Goal: Transaction & Acquisition: Download file/media

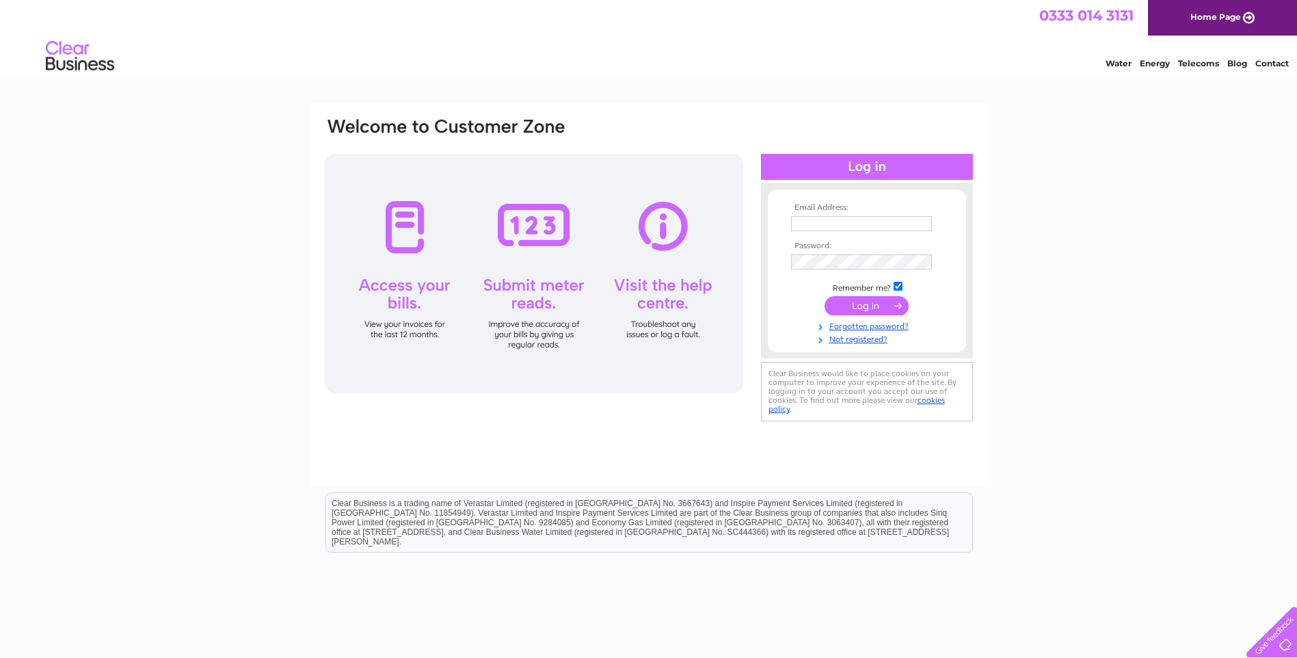
type input "[EMAIL_ADDRESS][DOMAIN_NAME]"
click at [854, 306] on input "submit" at bounding box center [867, 305] width 84 height 19
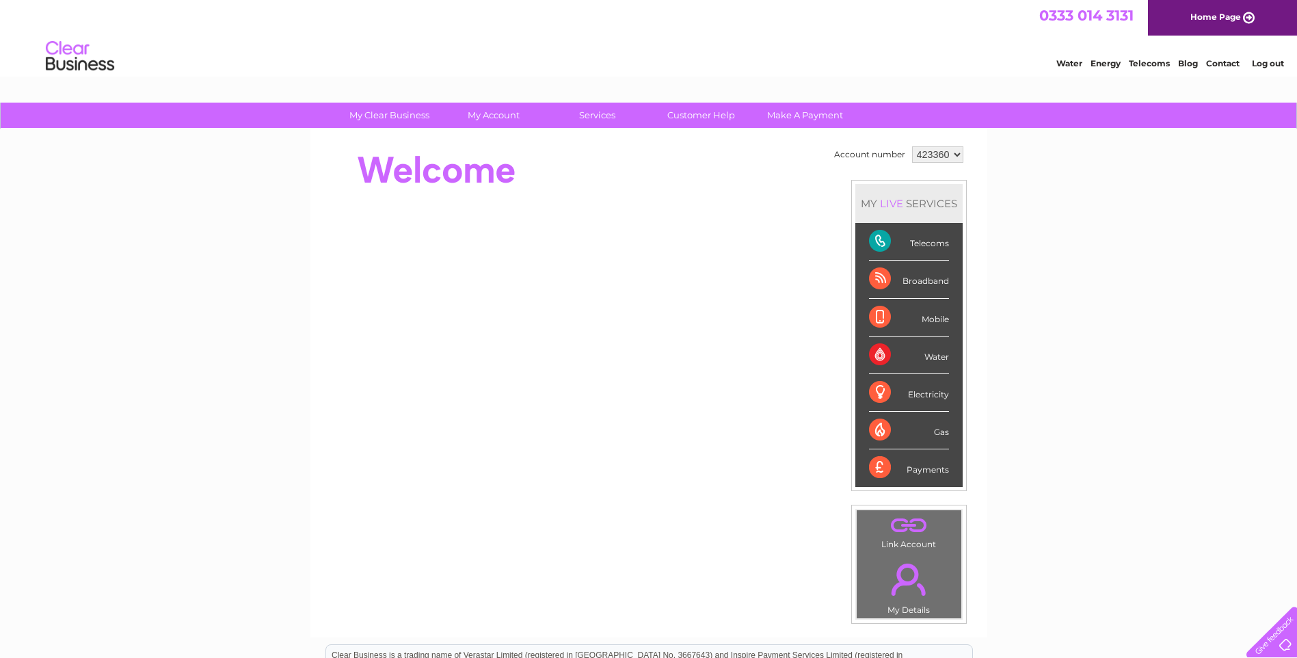
click at [958, 157] on select "423360 423481" at bounding box center [937, 154] width 51 height 16
select select "423481"
click at [912, 146] on select "423360 423481" at bounding box center [937, 154] width 51 height 16
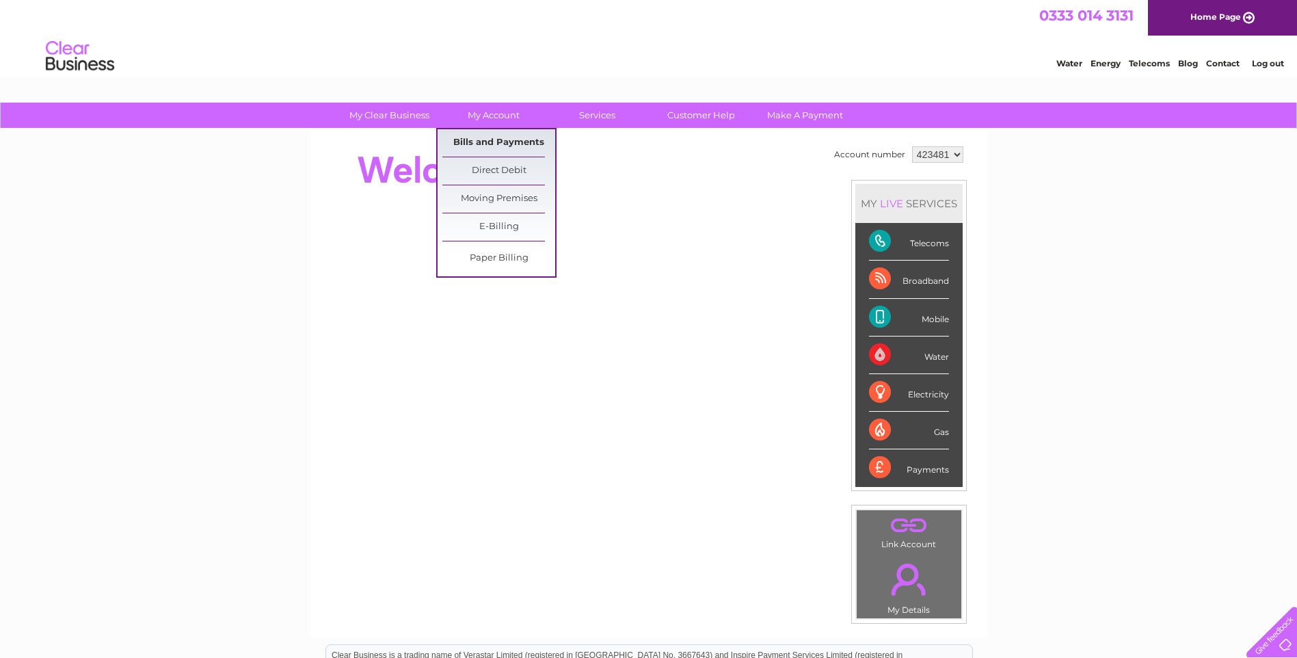
click at [510, 140] on link "Bills and Payments" at bounding box center [498, 142] width 113 height 27
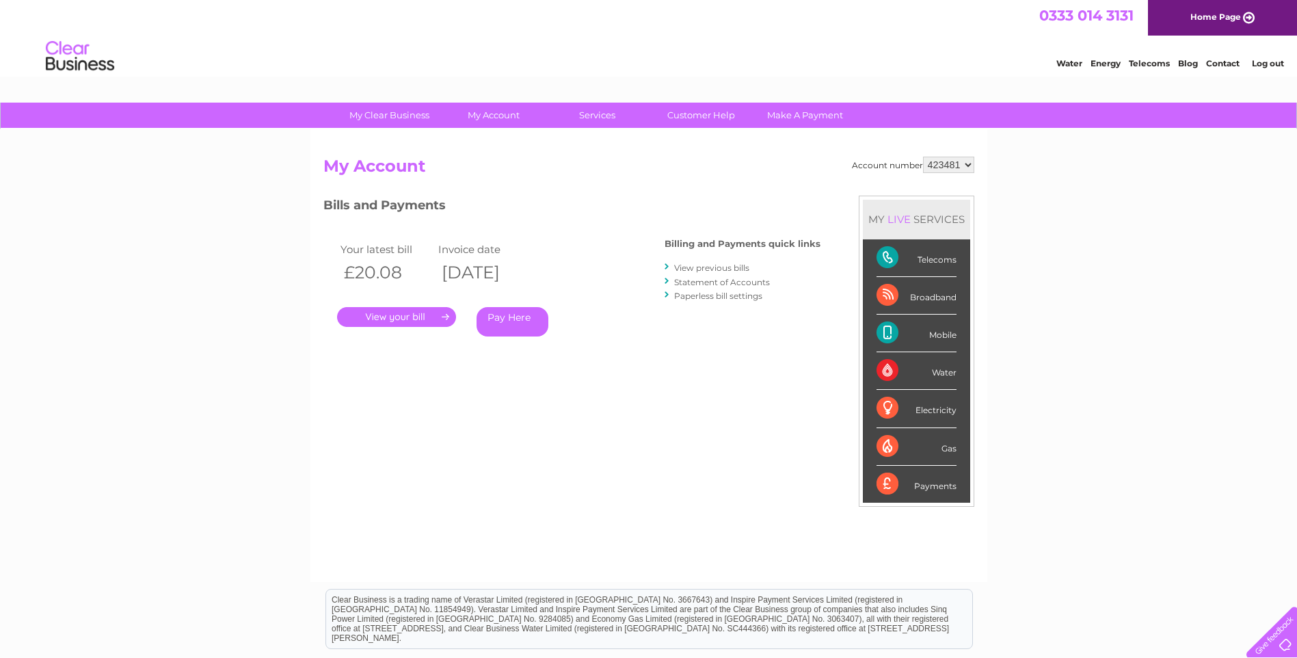
click at [429, 310] on link "." at bounding box center [396, 317] width 119 height 20
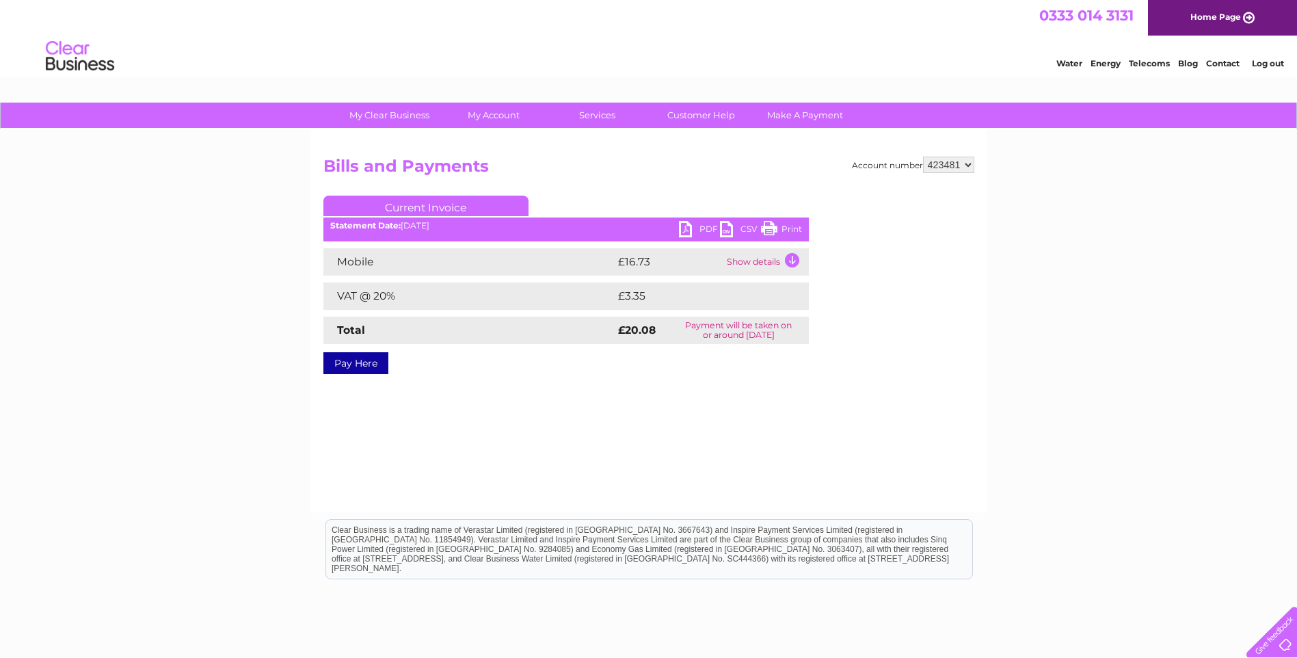
click at [685, 225] on link "PDF" at bounding box center [699, 231] width 41 height 20
click at [959, 163] on select "423360 423481" at bounding box center [948, 165] width 51 height 16
select select "423360"
click at [923, 157] on select "423360 423481" at bounding box center [948, 165] width 51 height 16
click at [955, 163] on select "423360 423481" at bounding box center [948, 165] width 51 height 16
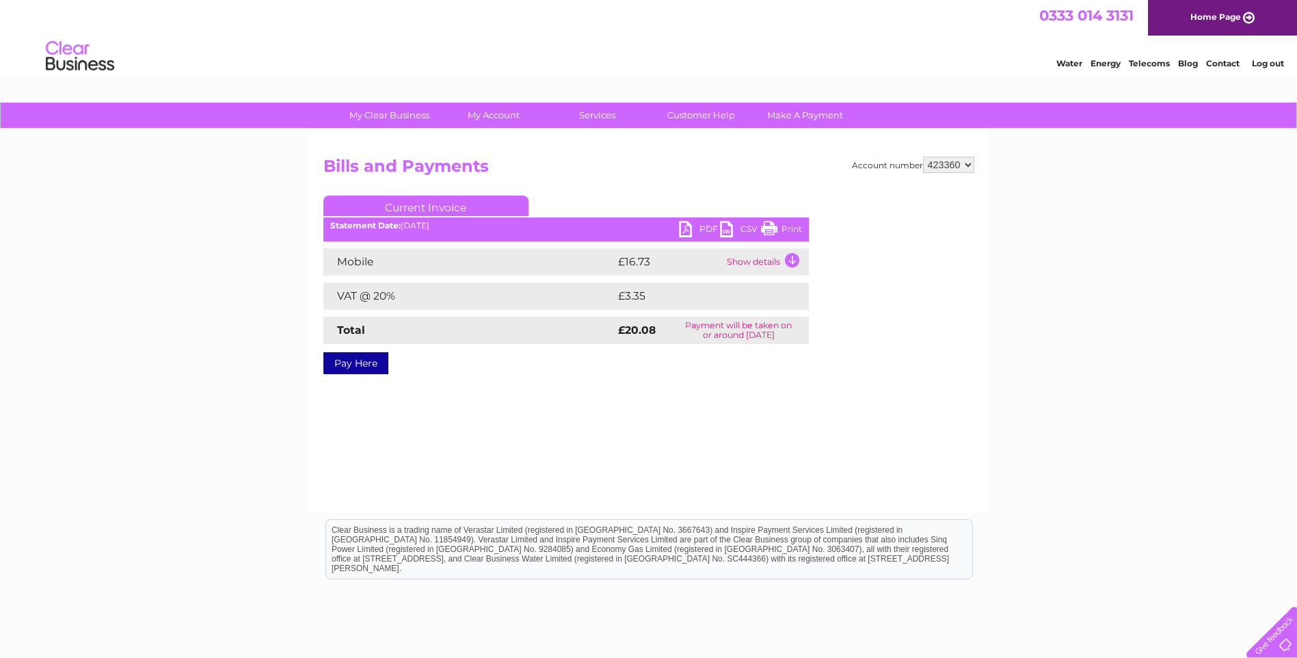
click at [923, 157] on select "423360 423481" at bounding box center [948, 165] width 51 height 16
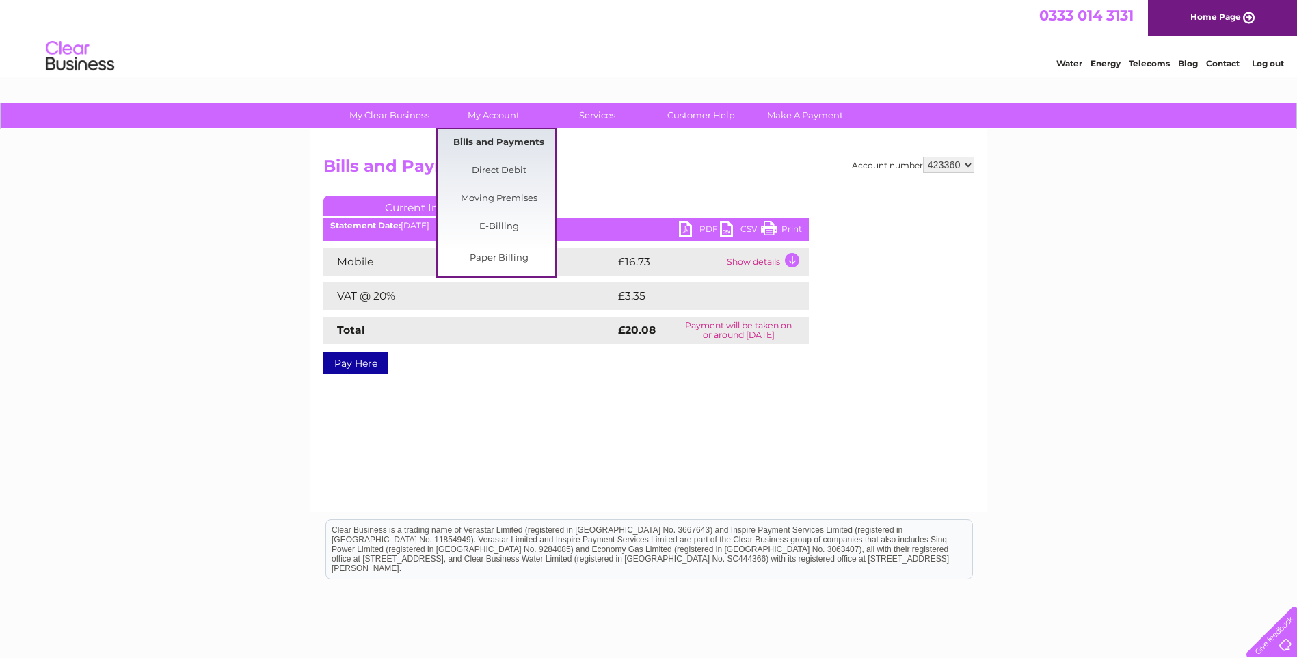
click at [499, 146] on link "Bills and Payments" at bounding box center [498, 142] width 113 height 27
